Goal: Task Accomplishment & Management: Use online tool/utility

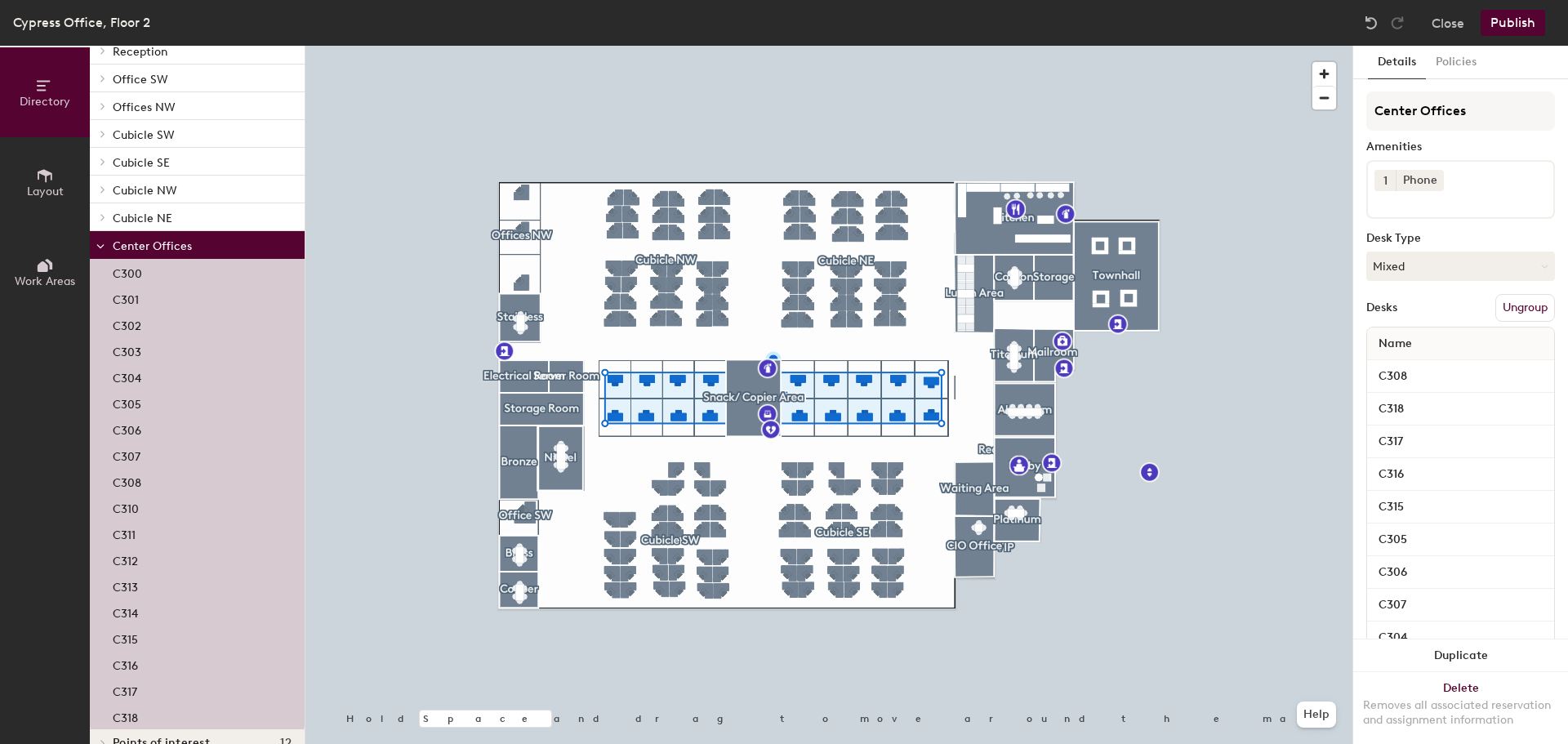
scroll to position [157, 0]
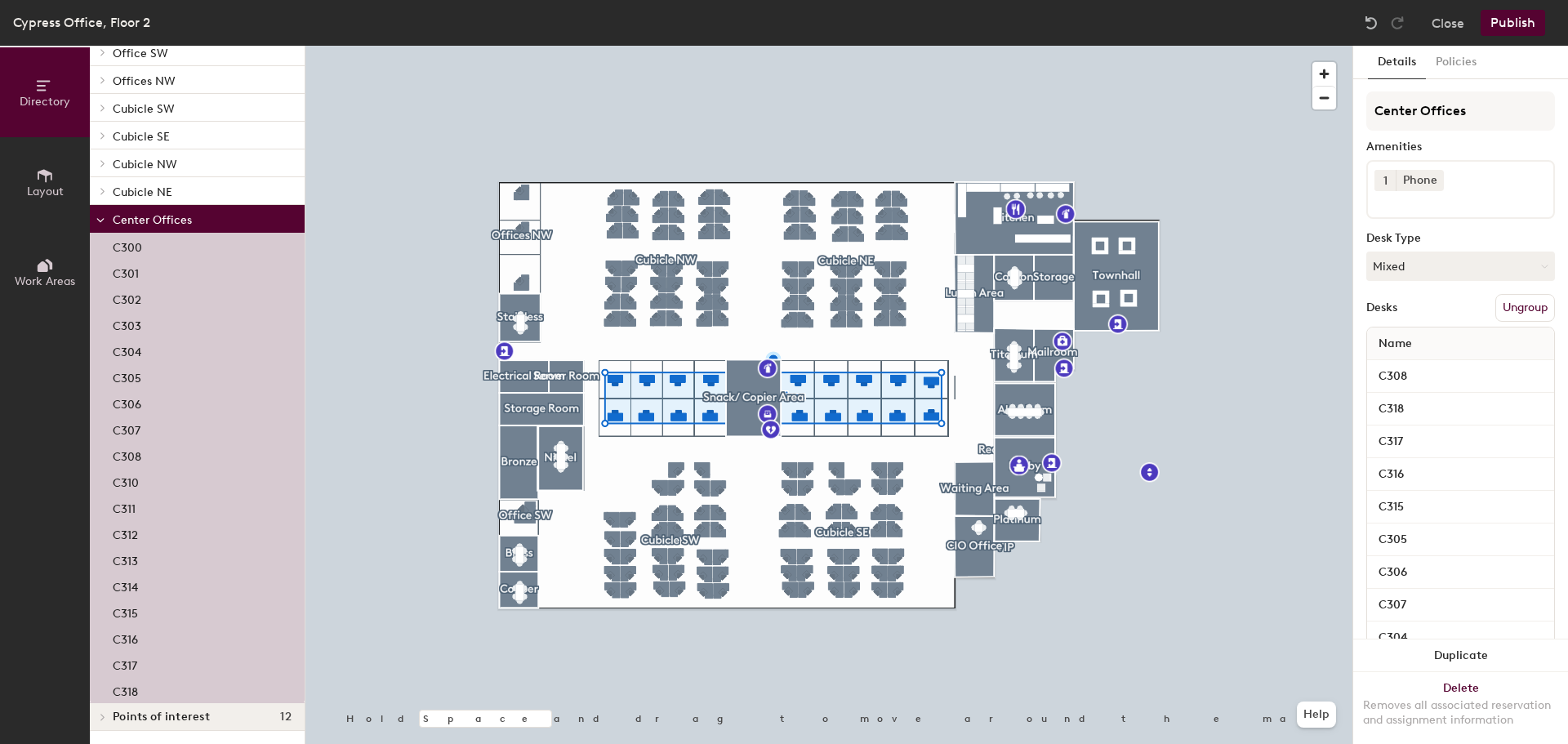
click at [130, 508] on p "C311" at bounding box center [124, 507] width 23 height 19
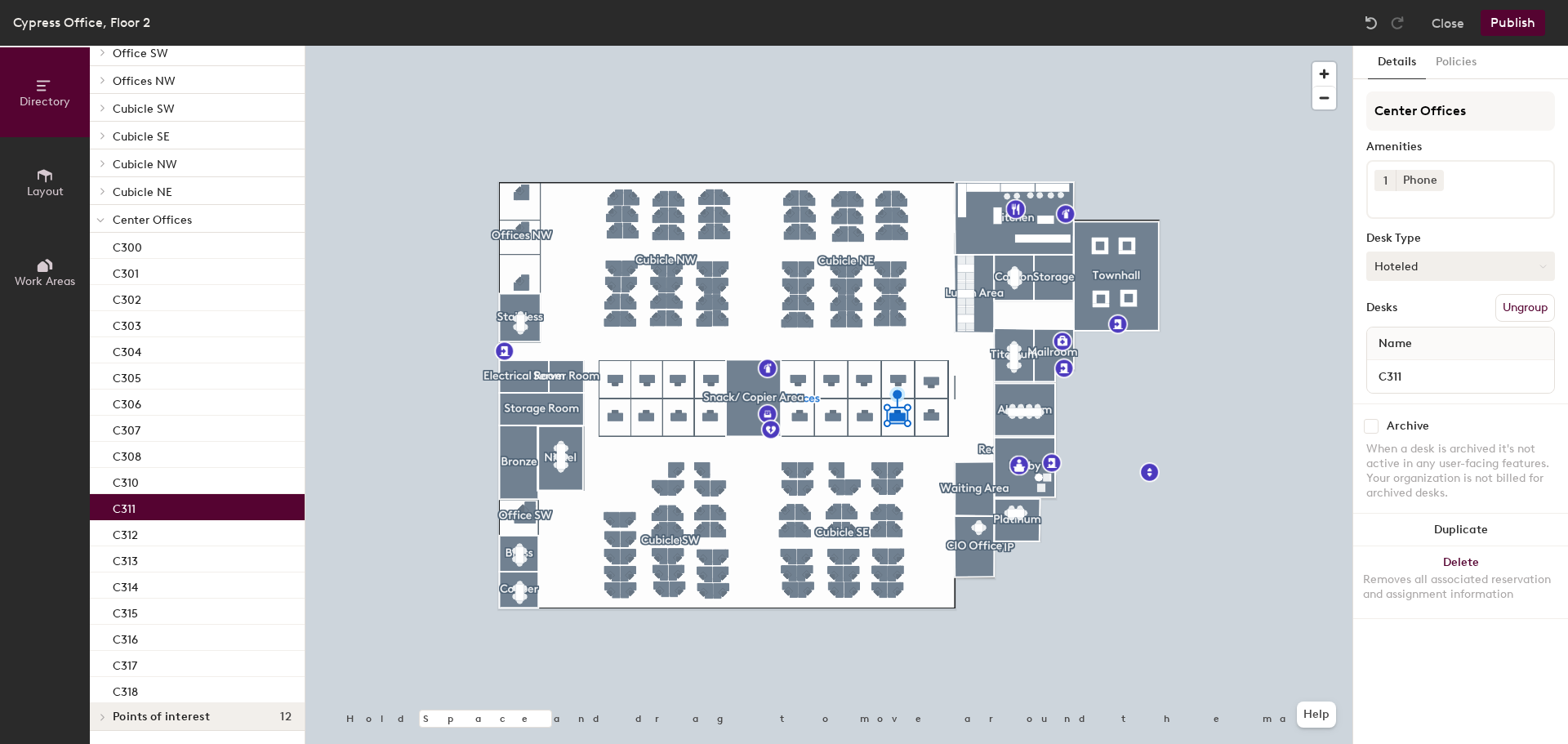
click at [1422, 260] on button "Hoteled" at bounding box center [1460, 266] width 189 height 30
click at [1432, 312] on div "Assigned" at bounding box center [1448, 317] width 163 height 25
click at [1434, 275] on button "Assigned" at bounding box center [1460, 266] width 189 height 30
click at [1402, 319] on div "Assigned" at bounding box center [1448, 317] width 163 height 25
click at [1511, 29] on button "Publish" at bounding box center [1513, 22] width 65 height 26
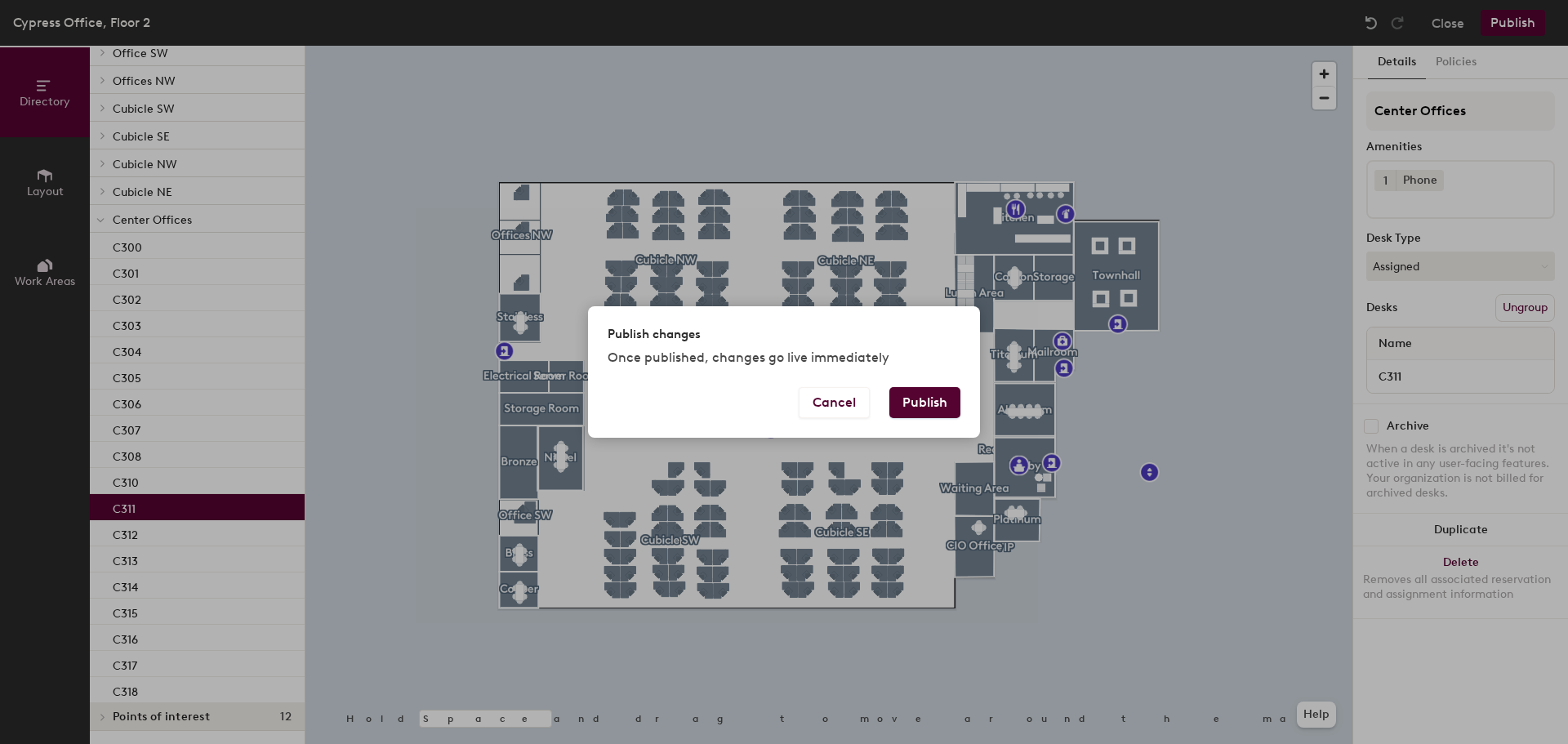
click at [935, 392] on button "Publish" at bounding box center [924, 402] width 71 height 31
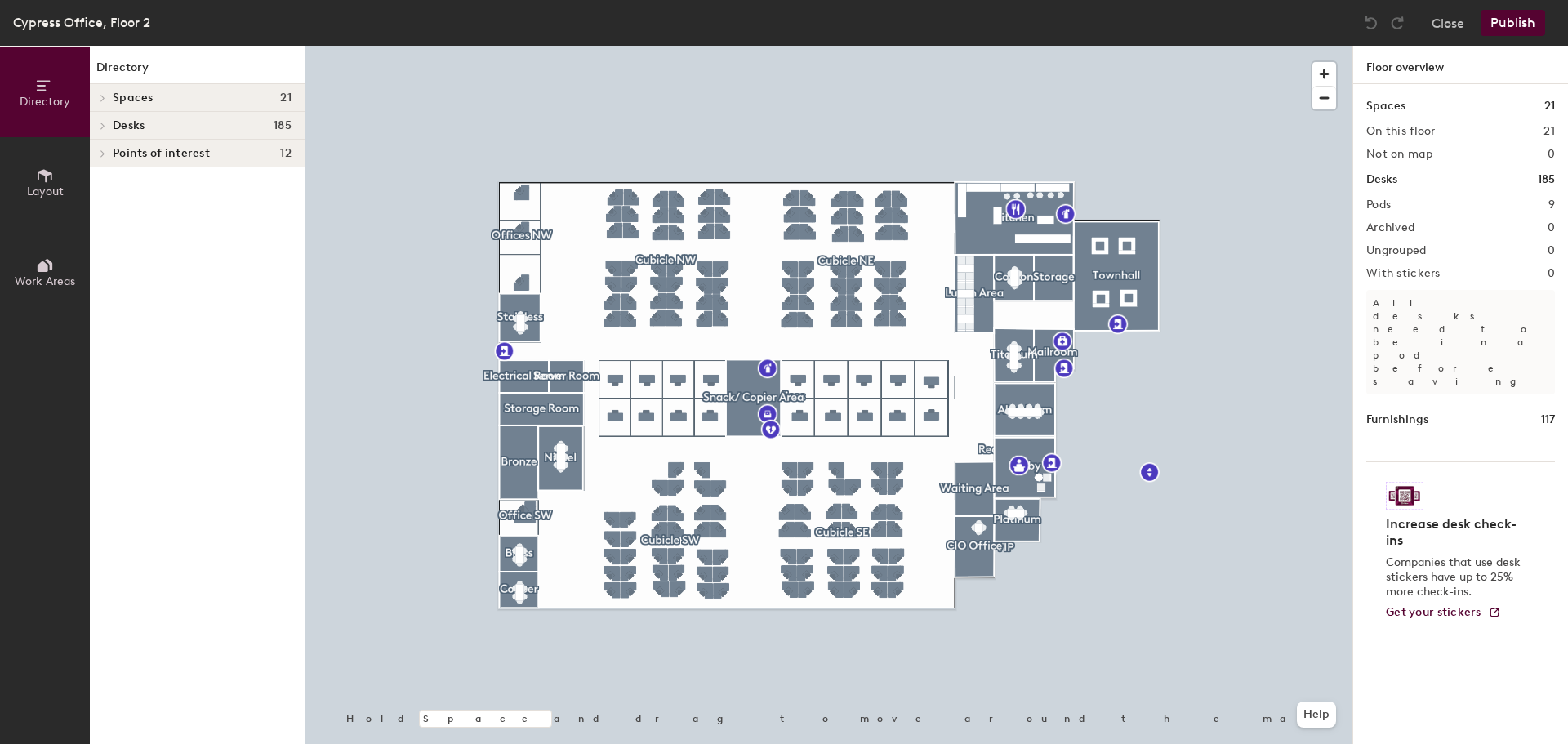
click at [100, 124] on icon at bounding box center [103, 126] width 7 height 9
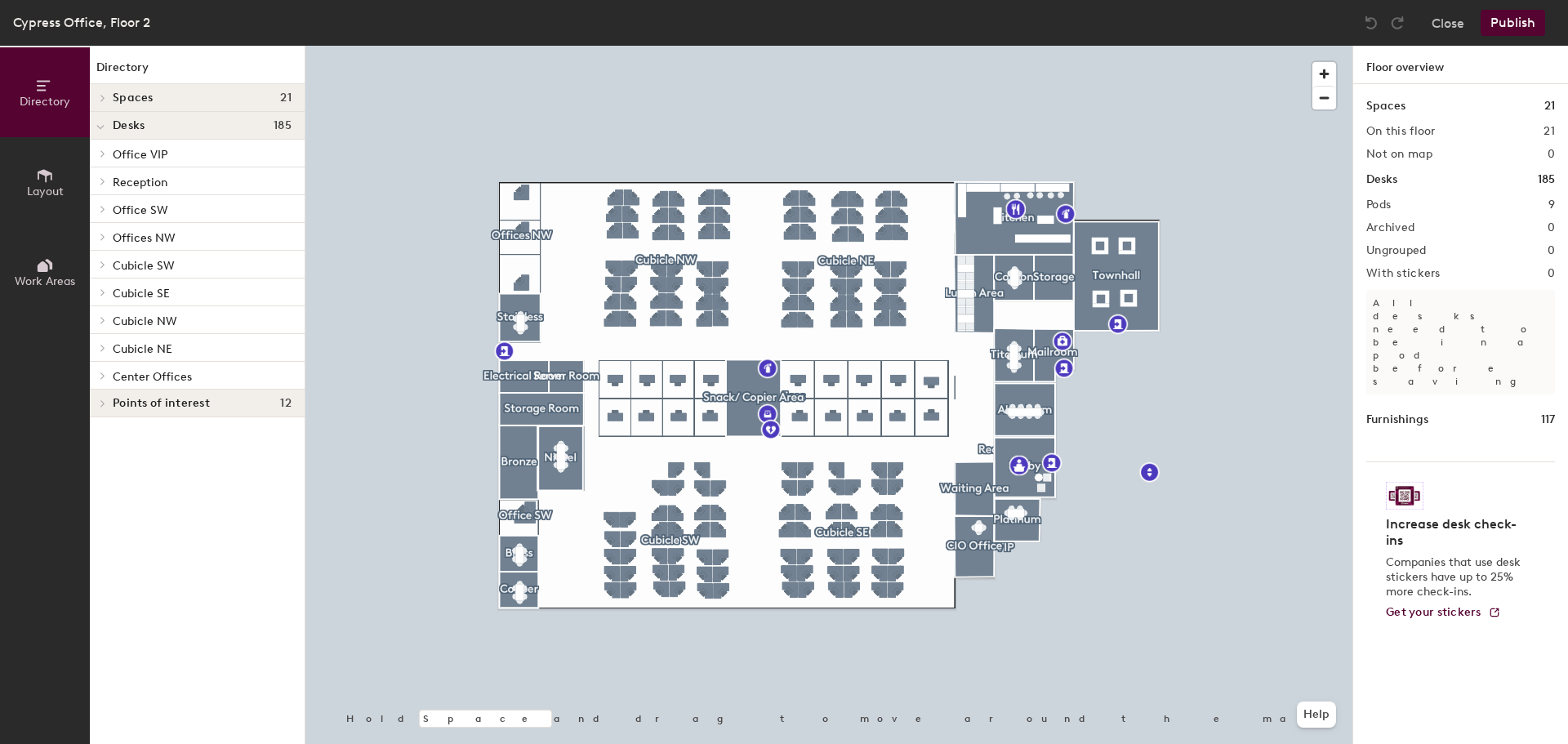
click at [100, 379] on icon at bounding box center [103, 375] width 7 height 9
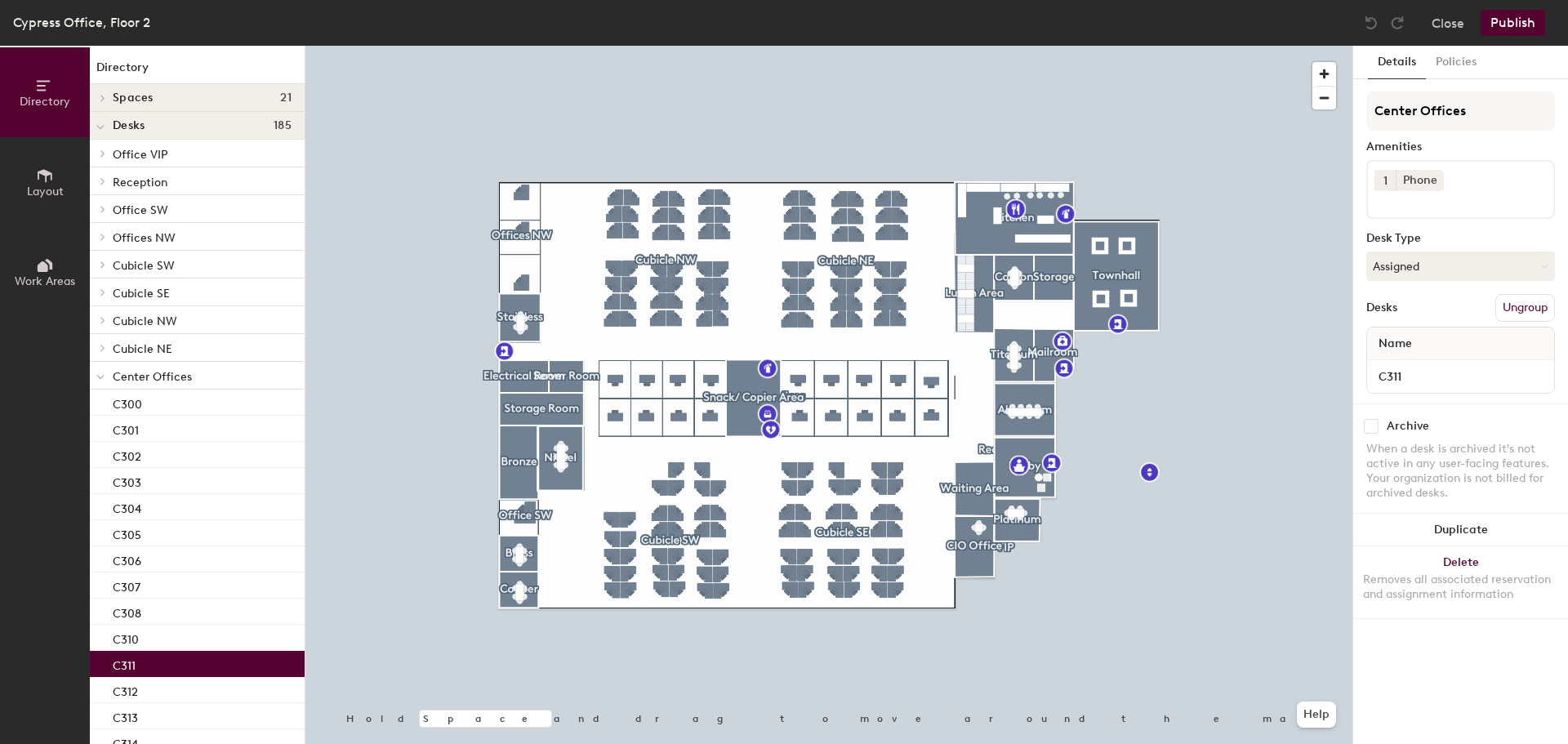
click at [161, 665] on div "C311" at bounding box center [196, 663] width 214 height 26
click at [1443, 64] on button "Policies" at bounding box center [1455, 62] width 60 height 33
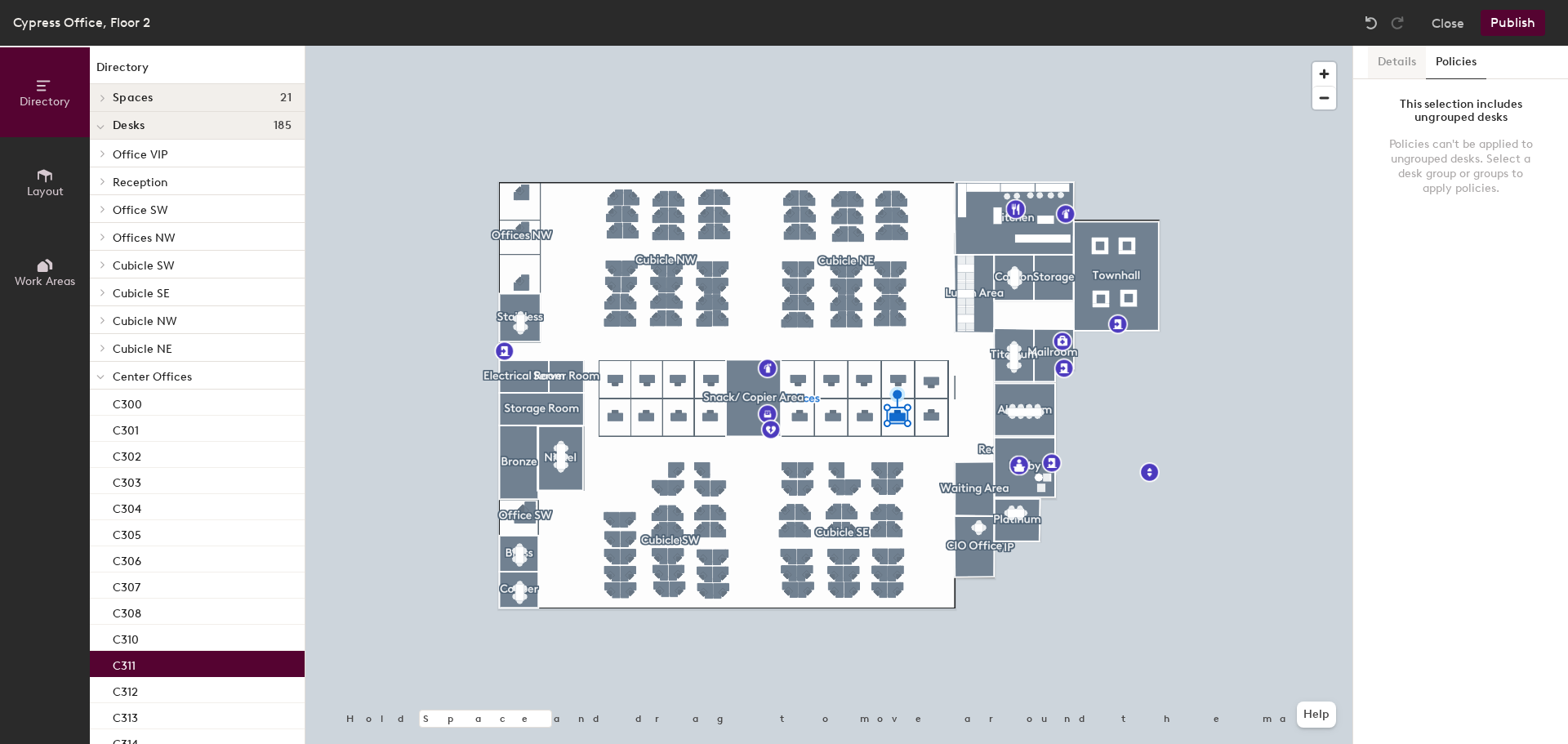
click at [1397, 71] on button "Details" at bounding box center [1397, 62] width 58 height 33
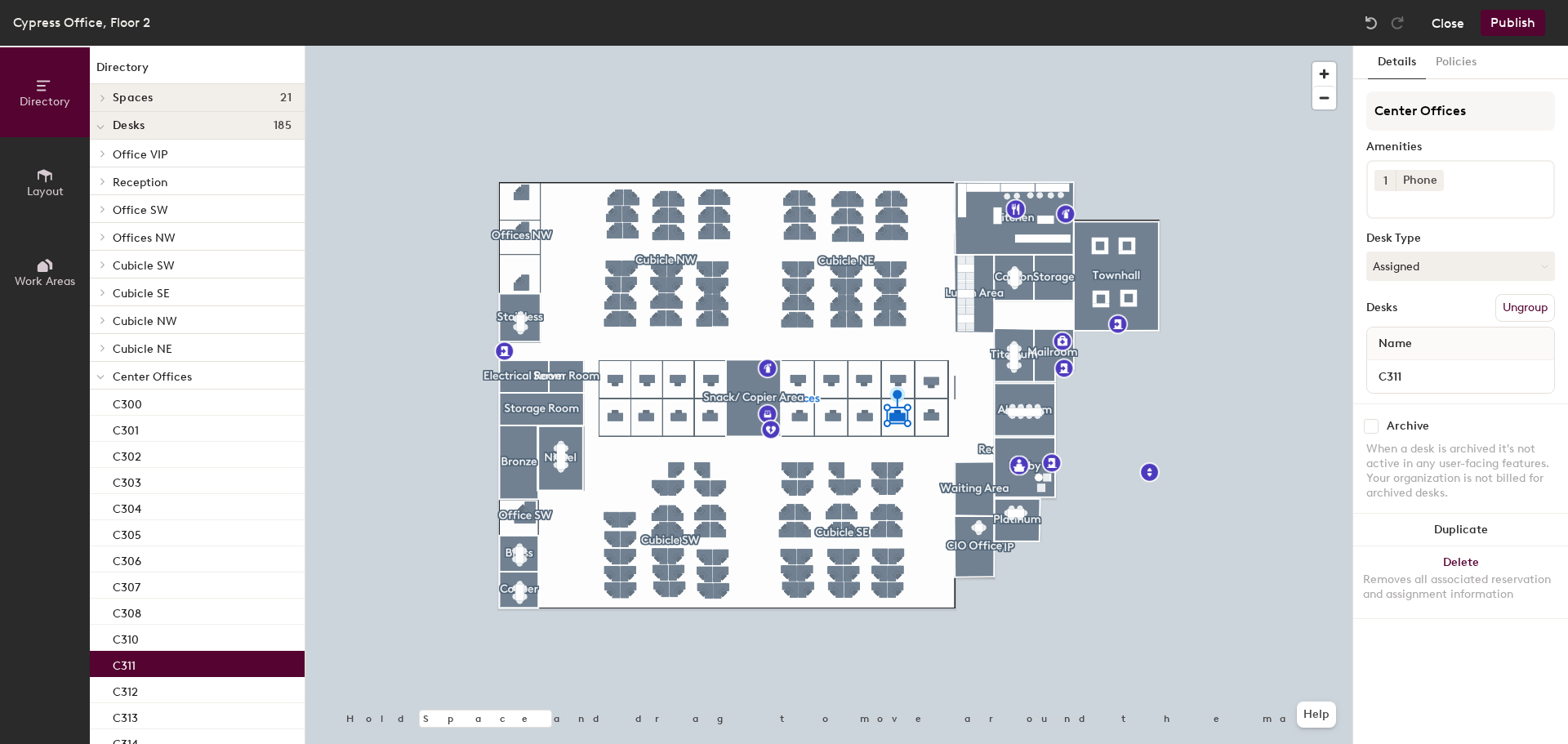
click at [1442, 29] on button "Close" at bounding box center [1447, 22] width 32 height 26
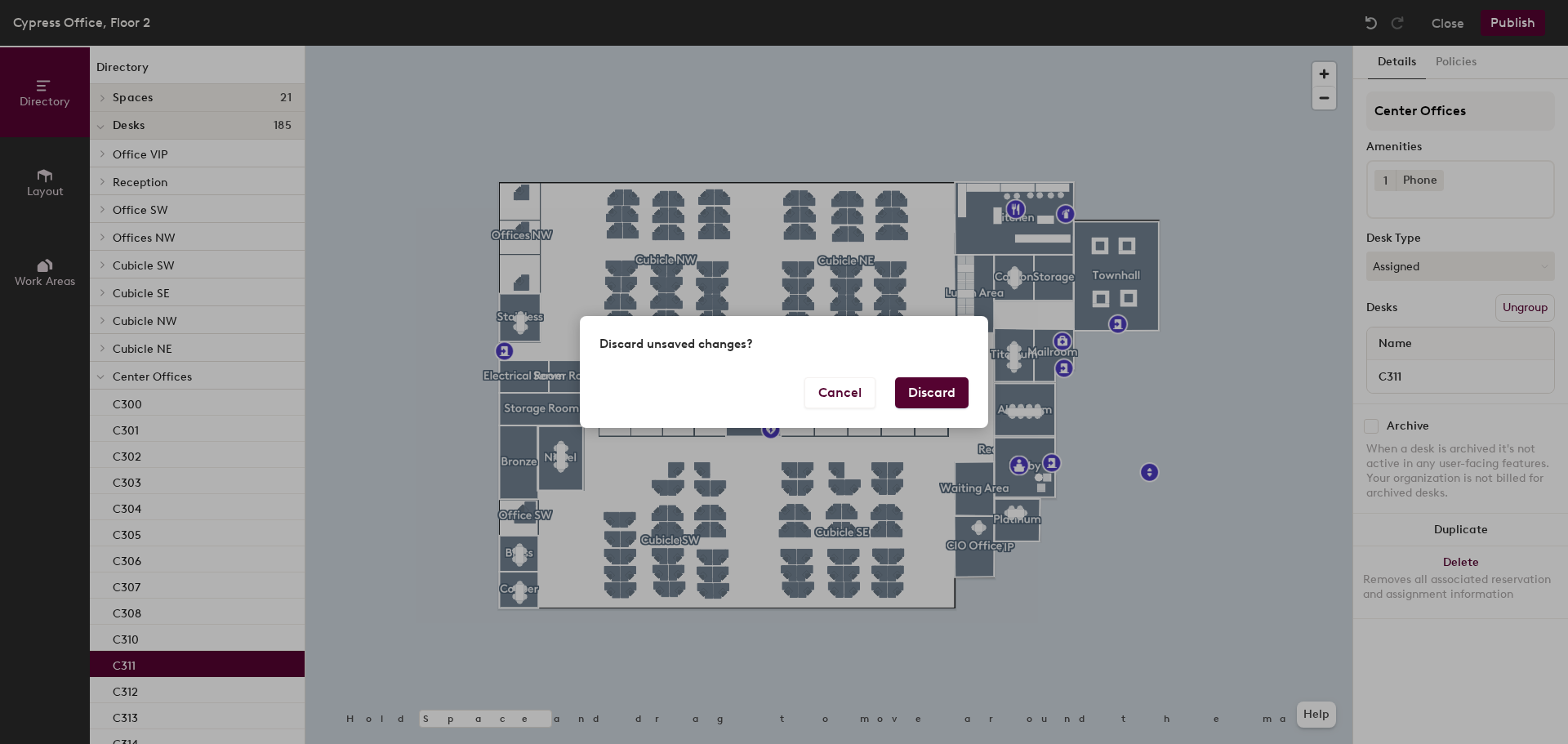
click at [917, 399] on button "Discard" at bounding box center [931, 392] width 73 height 31
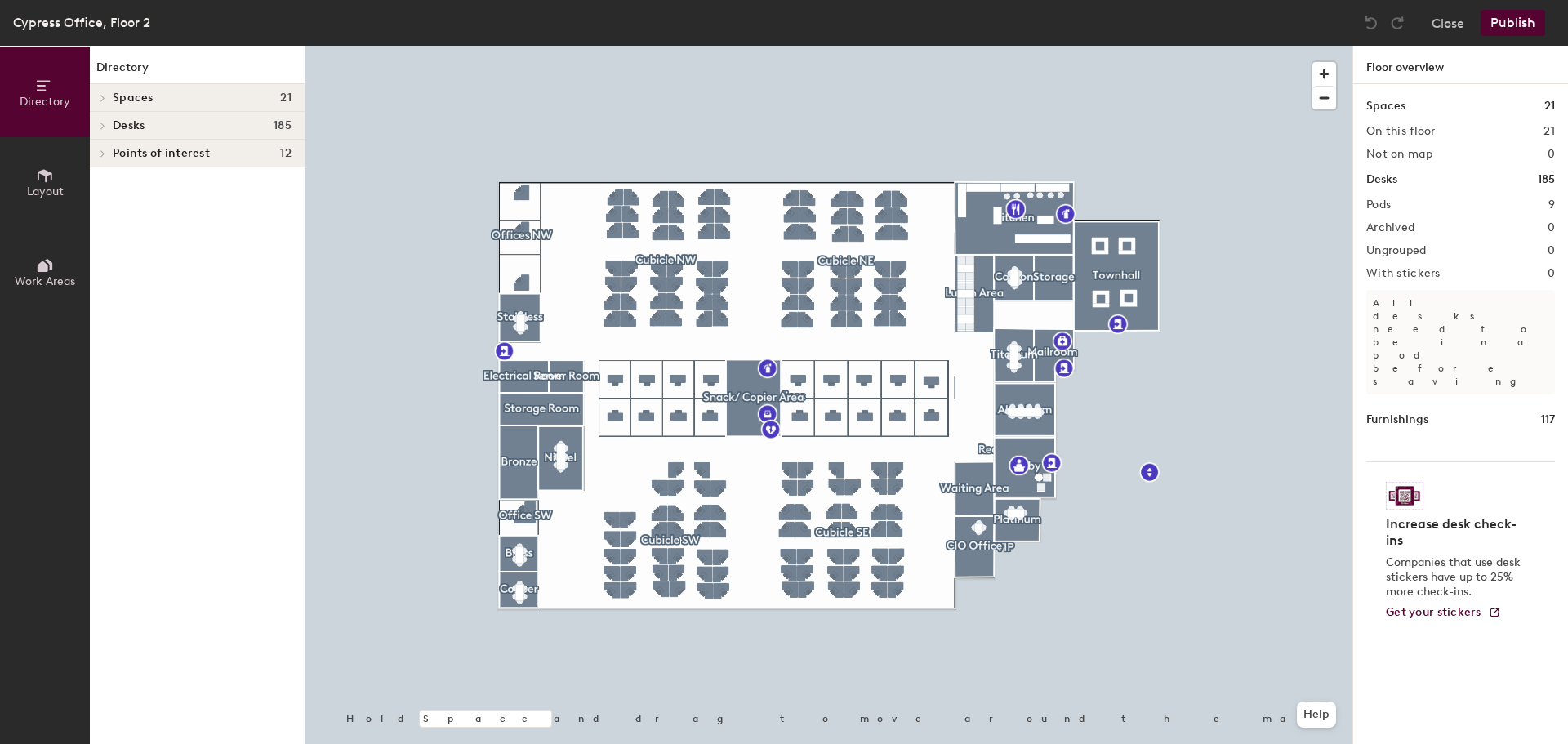
click at [100, 119] on div at bounding box center [100, 125] width 21 height 27
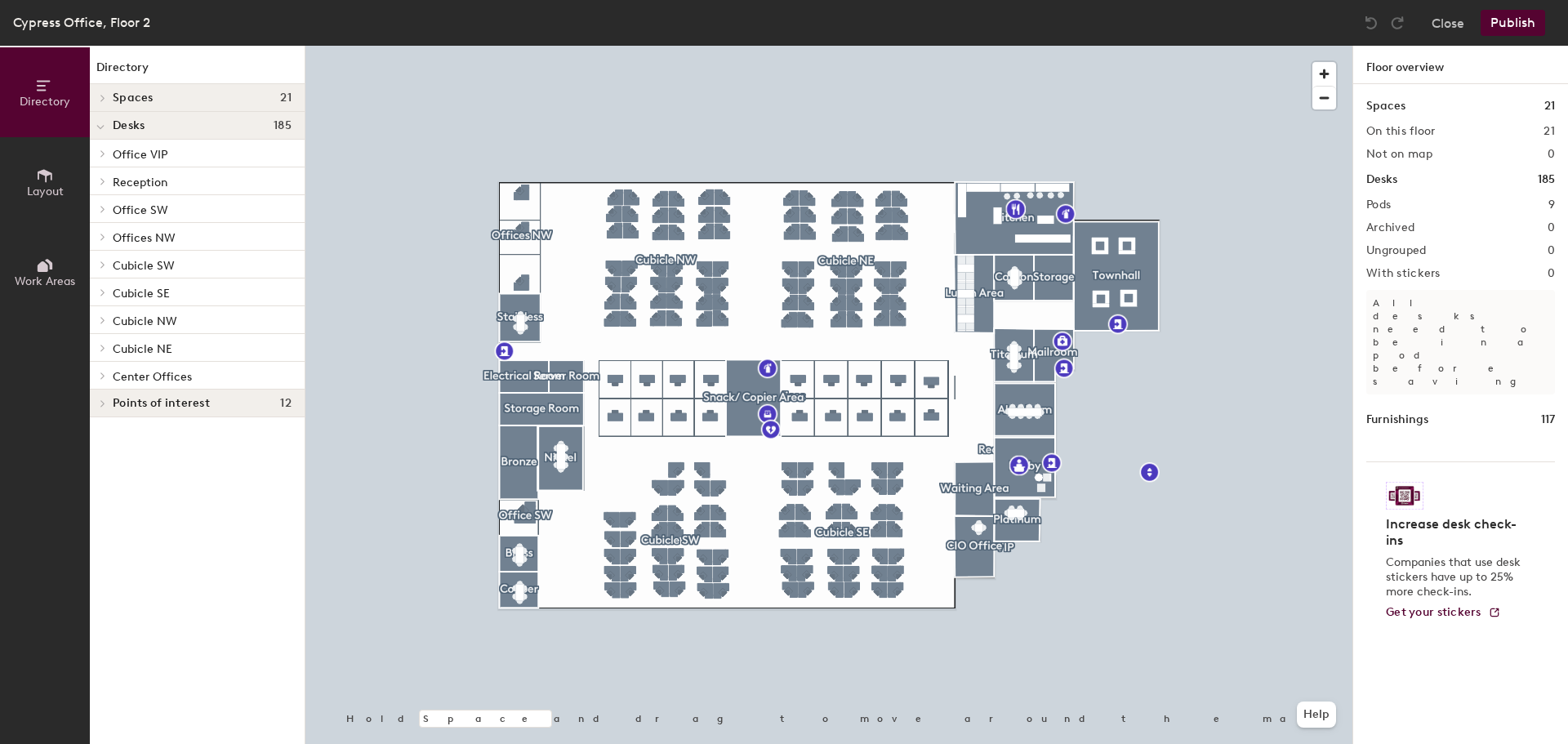
click at [100, 372] on icon at bounding box center [103, 375] width 7 height 9
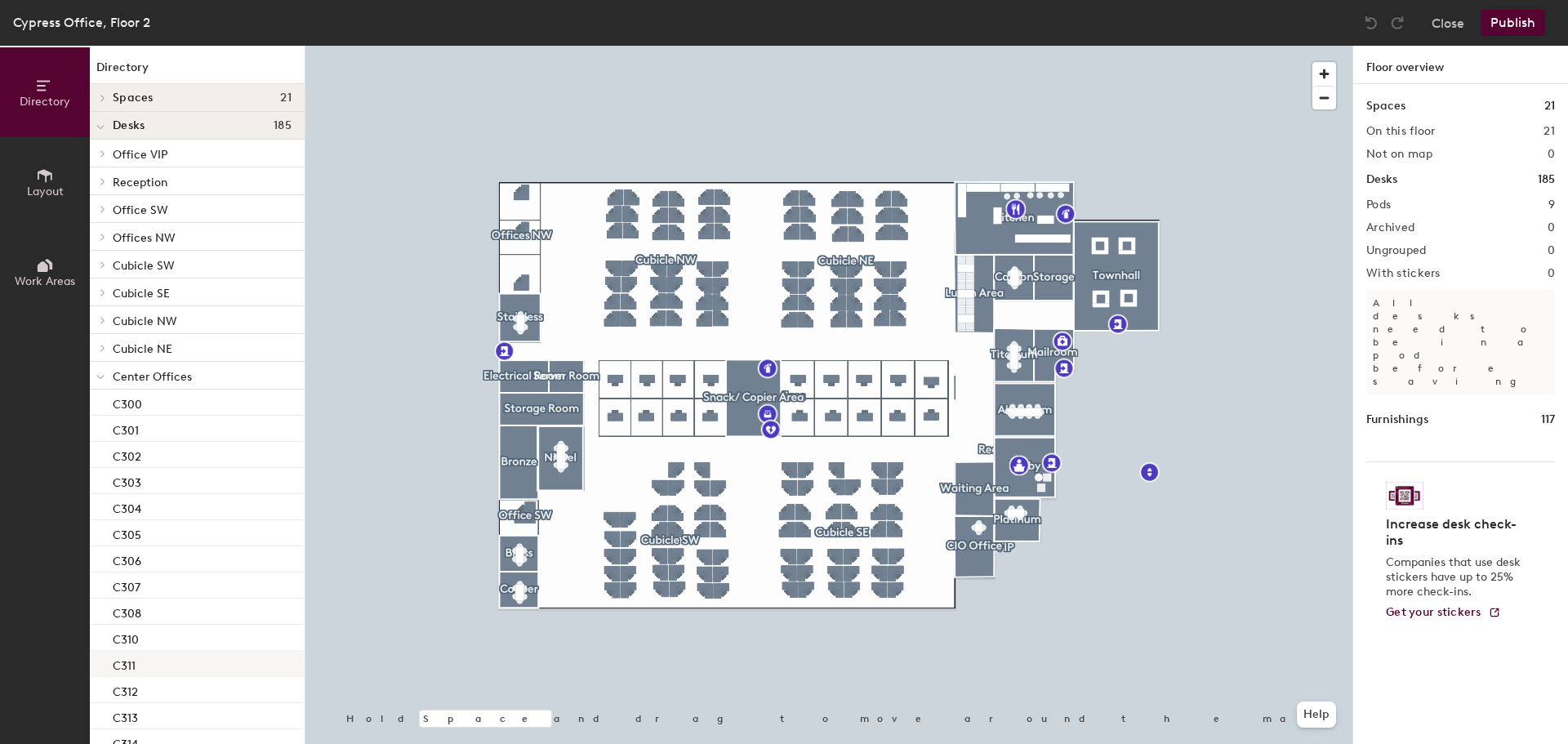
click at [140, 665] on div "C311" at bounding box center [196, 663] width 214 height 26
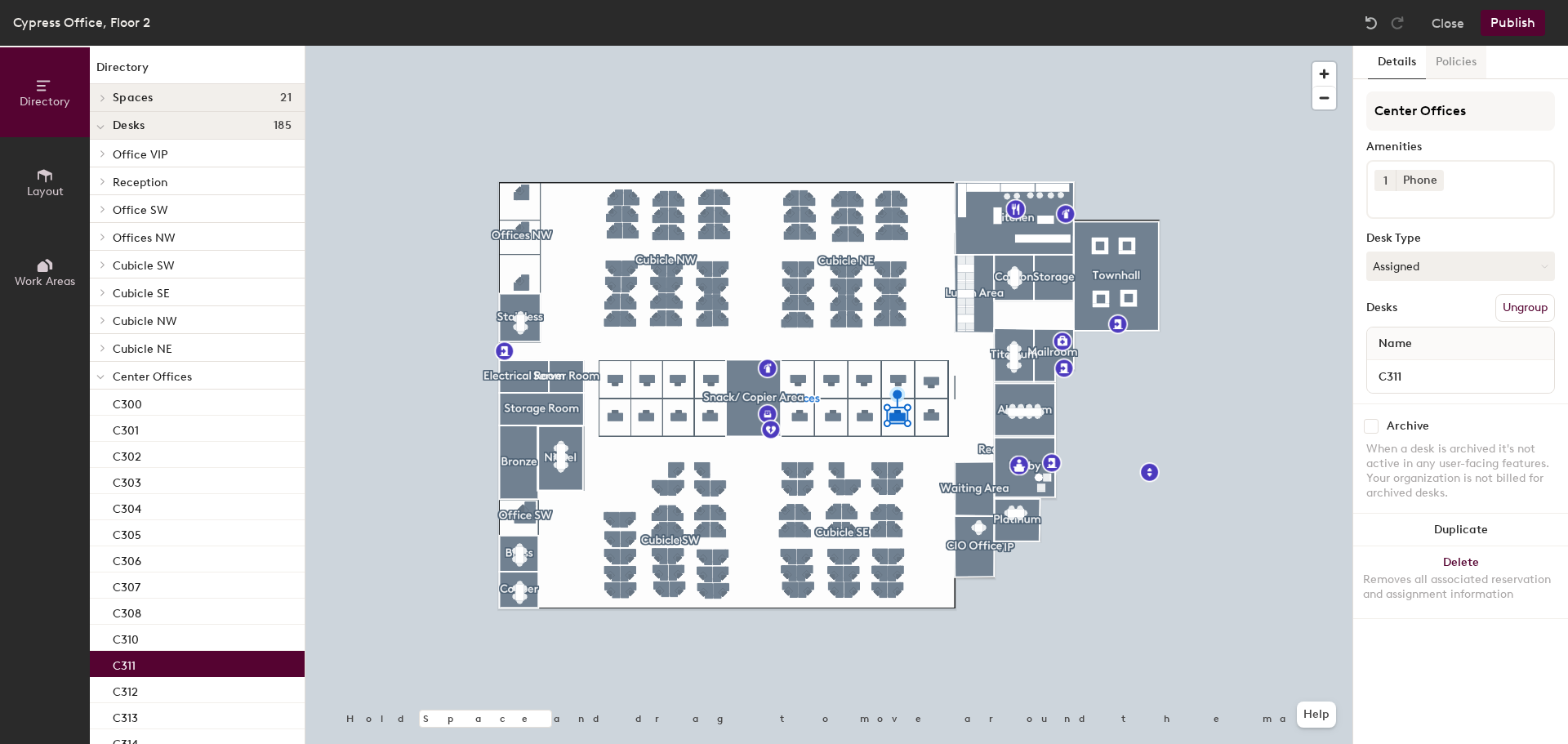
click at [1437, 59] on button "Policies" at bounding box center [1455, 62] width 60 height 33
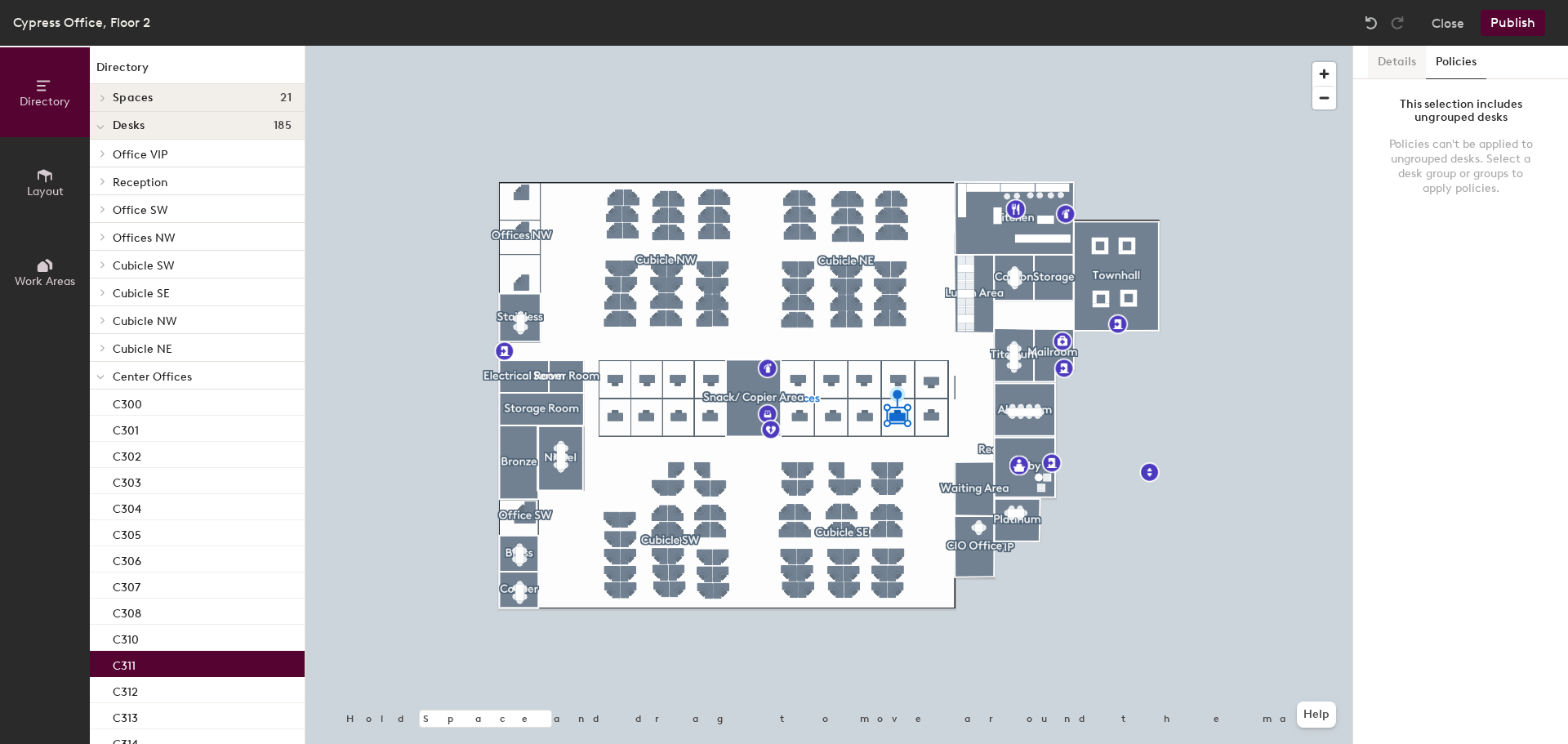
click at [1410, 59] on button "Details" at bounding box center [1397, 62] width 58 height 33
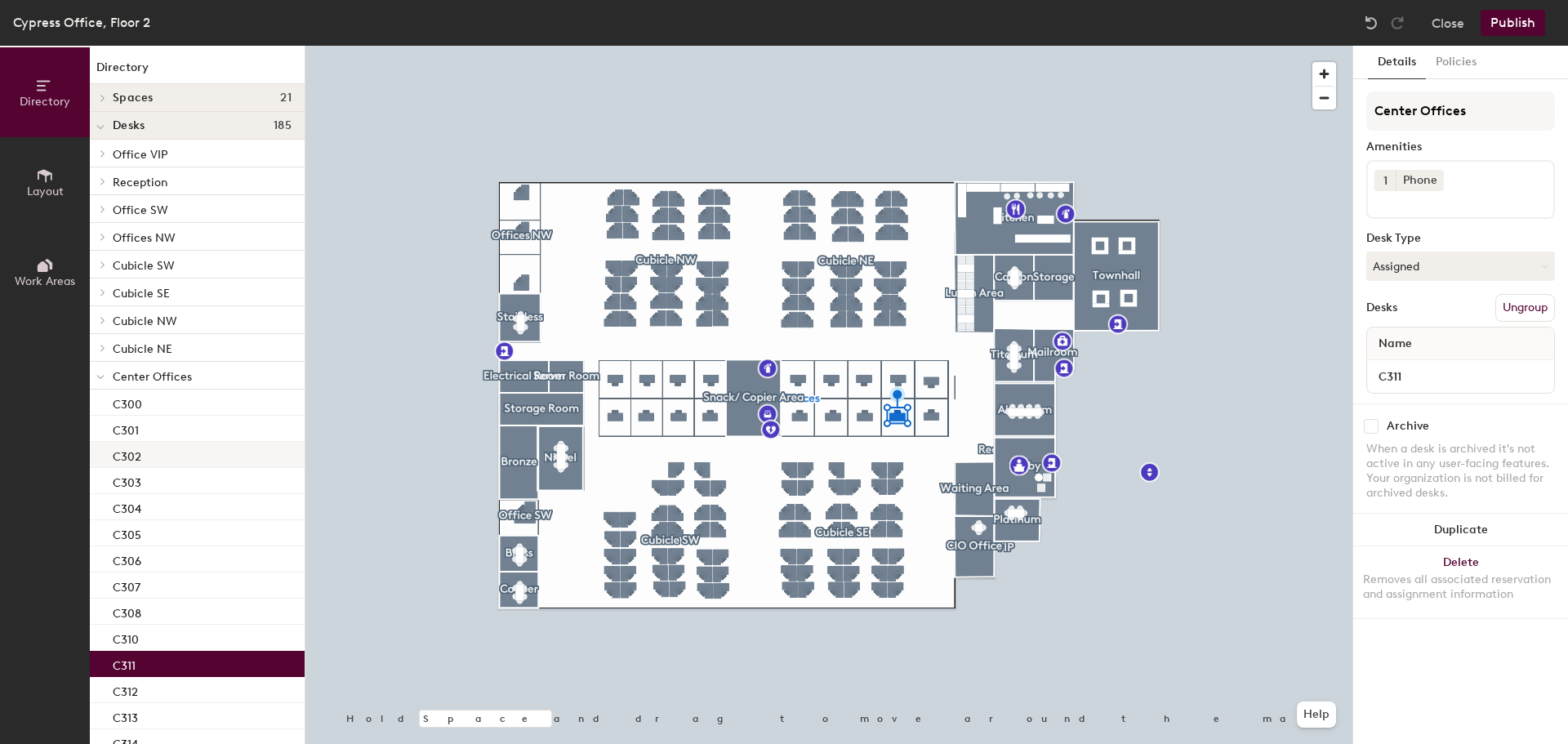
scroll to position [157, 0]
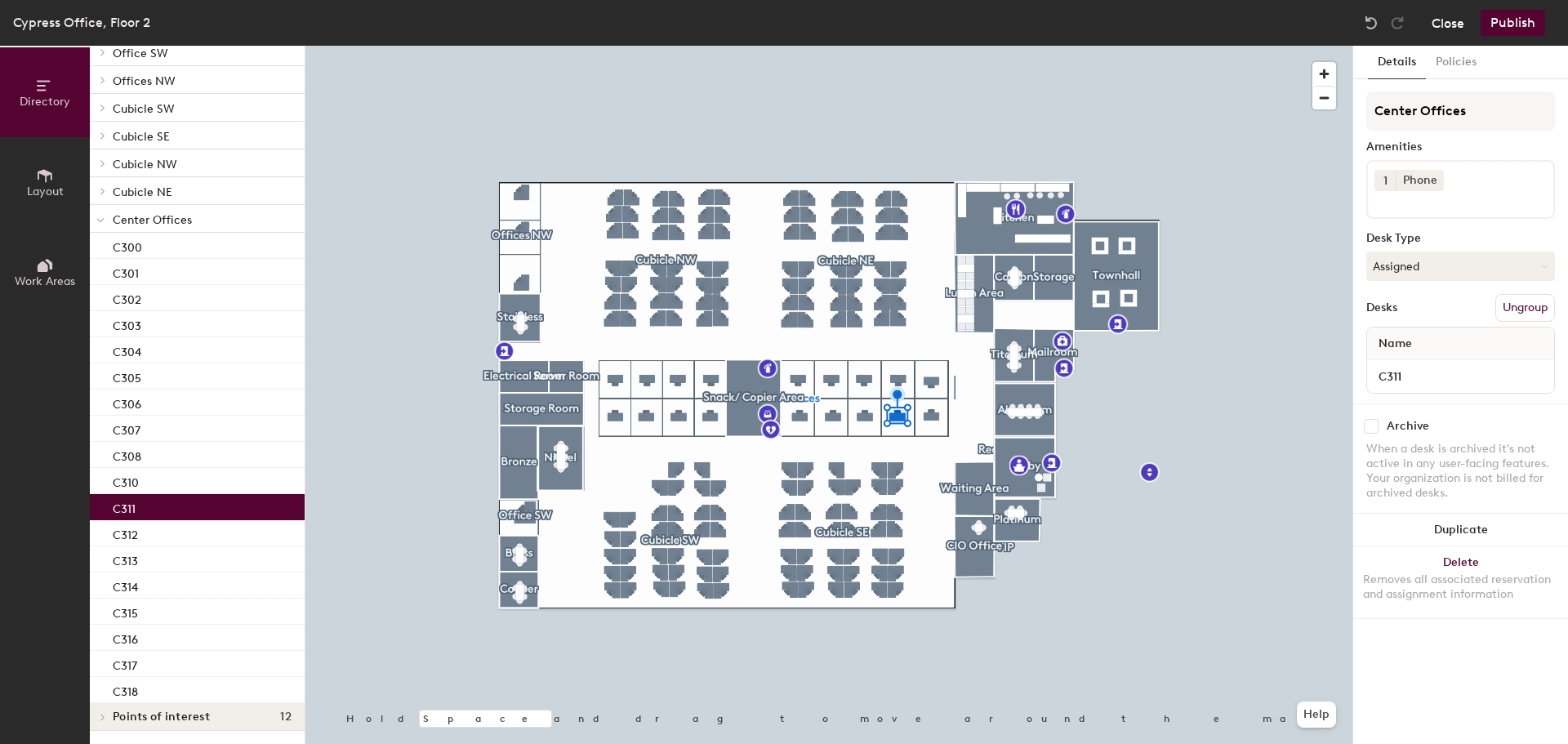
click at [1438, 30] on button "Close" at bounding box center [1447, 22] width 32 height 26
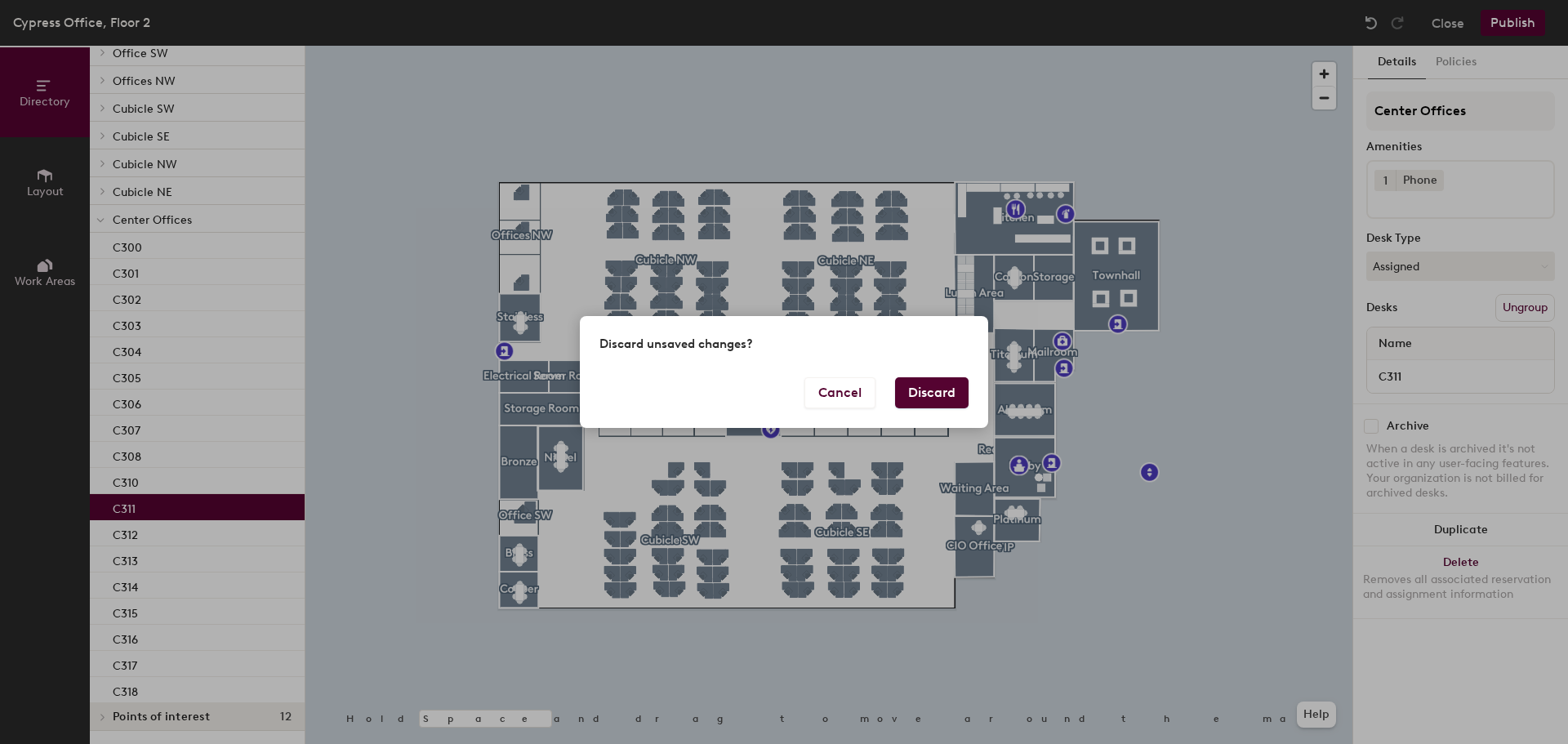
click at [935, 397] on button "Discard" at bounding box center [931, 392] width 73 height 31
